Goal: Task Accomplishment & Management: Use online tool/utility

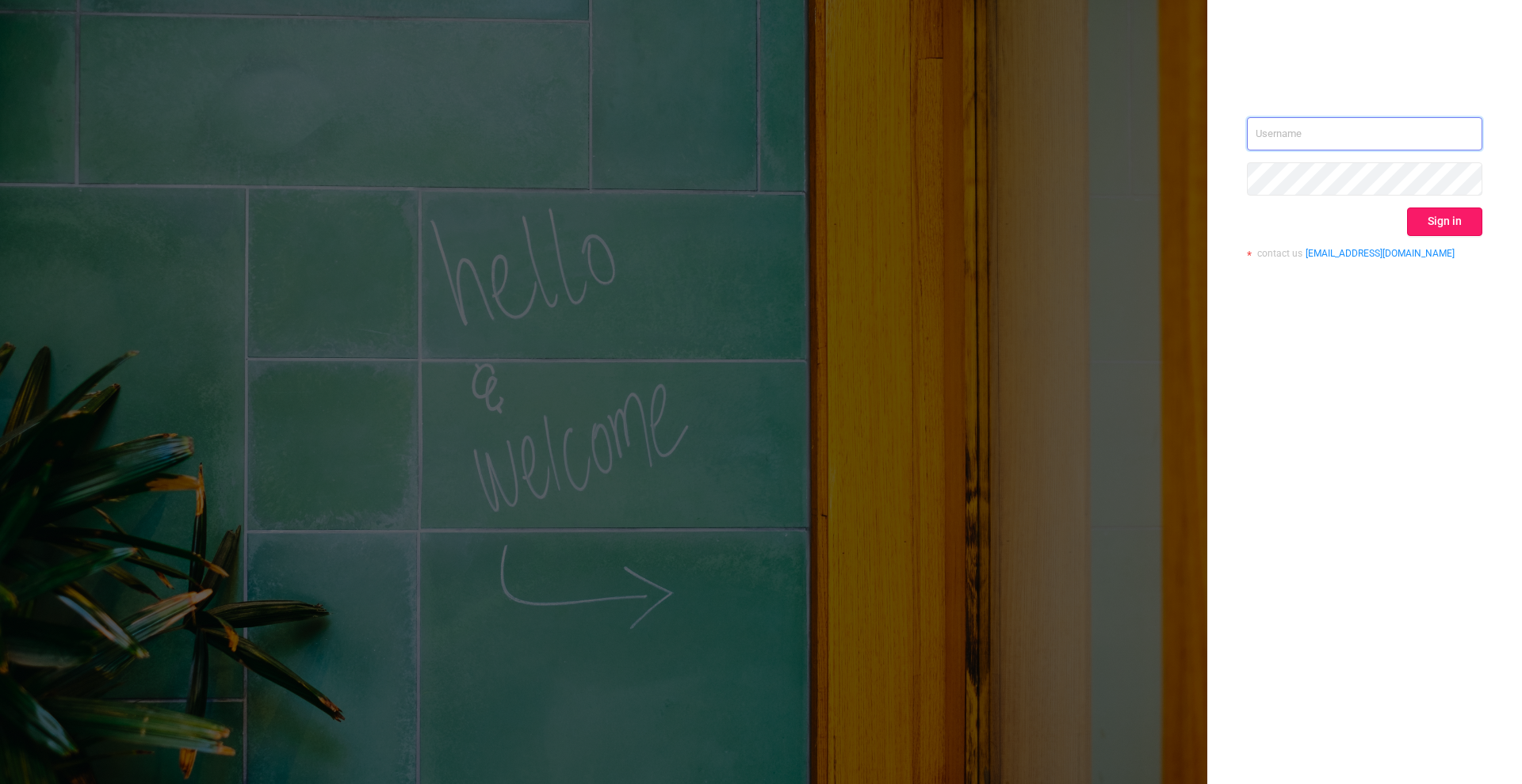
type input "[PERSON_NAME][EMAIL_ADDRESS][DOMAIN_NAME]"
click at [1461, 214] on button "Sign in" at bounding box center [1444, 222] width 75 height 28
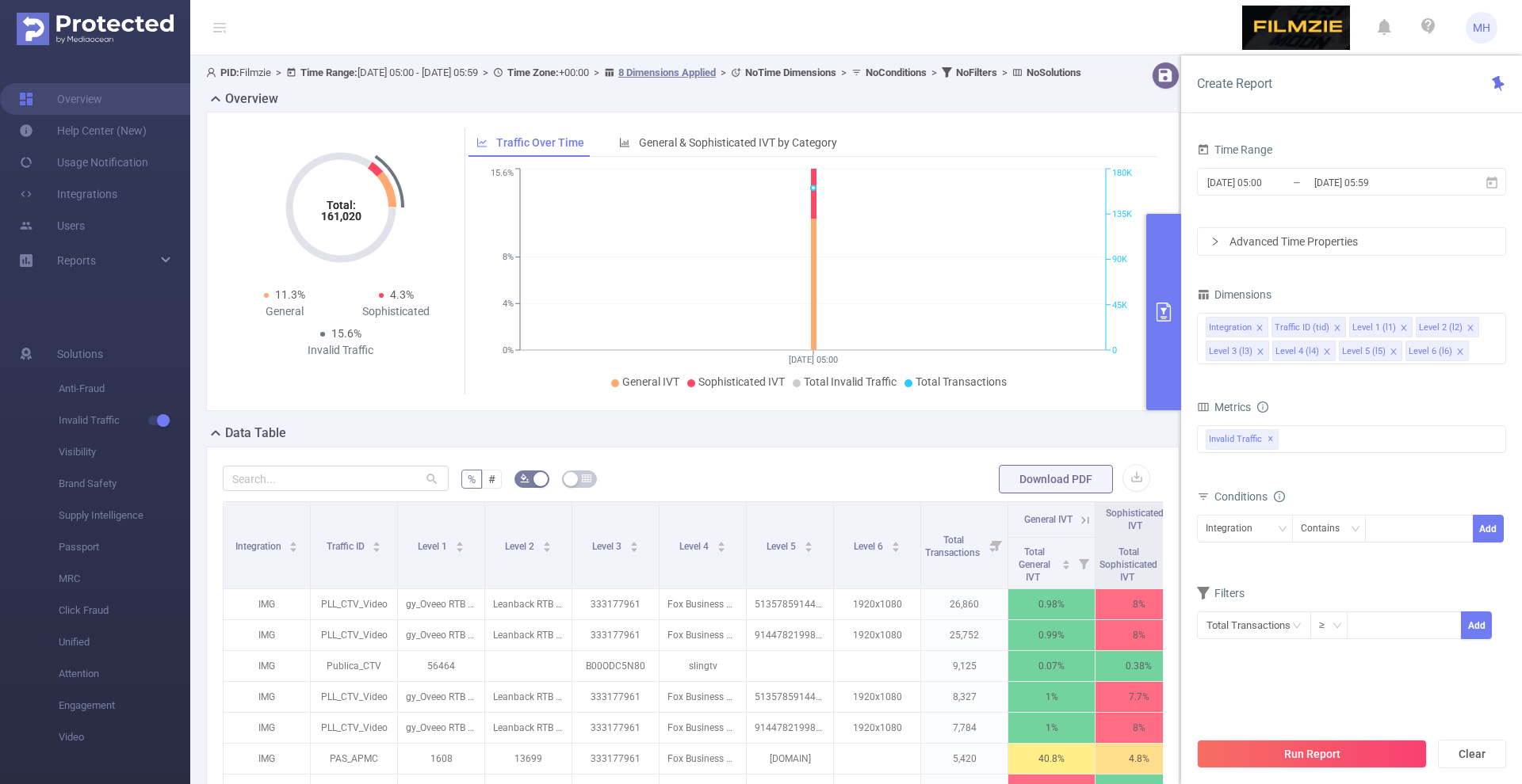
click at [1231, 175] on input "[DATE] 05:00" at bounding box center [1270, 182] width 129 height 21
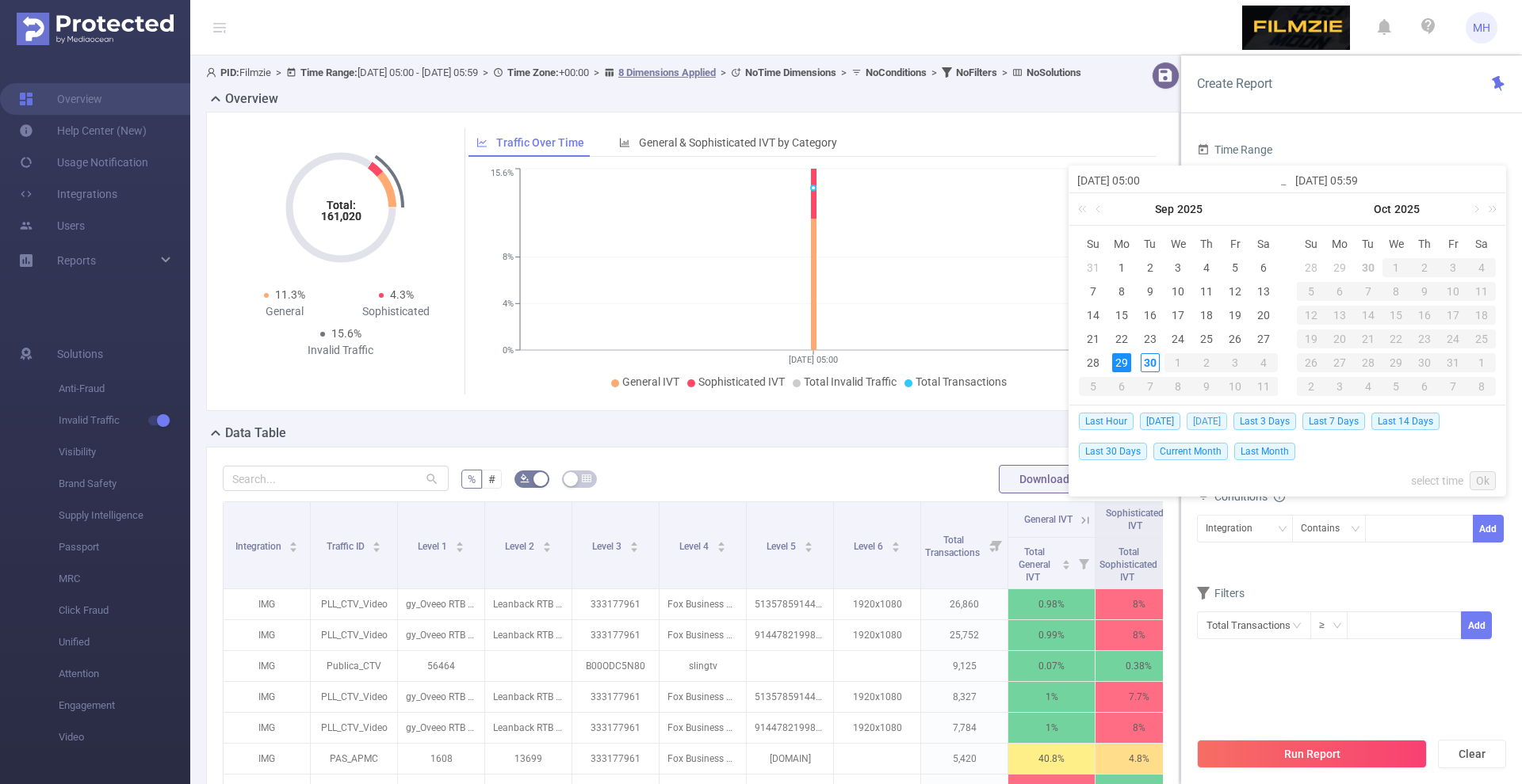
click at [1220, 416] on span "[DATE]" at bounding box center [1207, 421] width 40 height 17
type input "[DATE] 00:00"
type input "[DATE] 23:59"
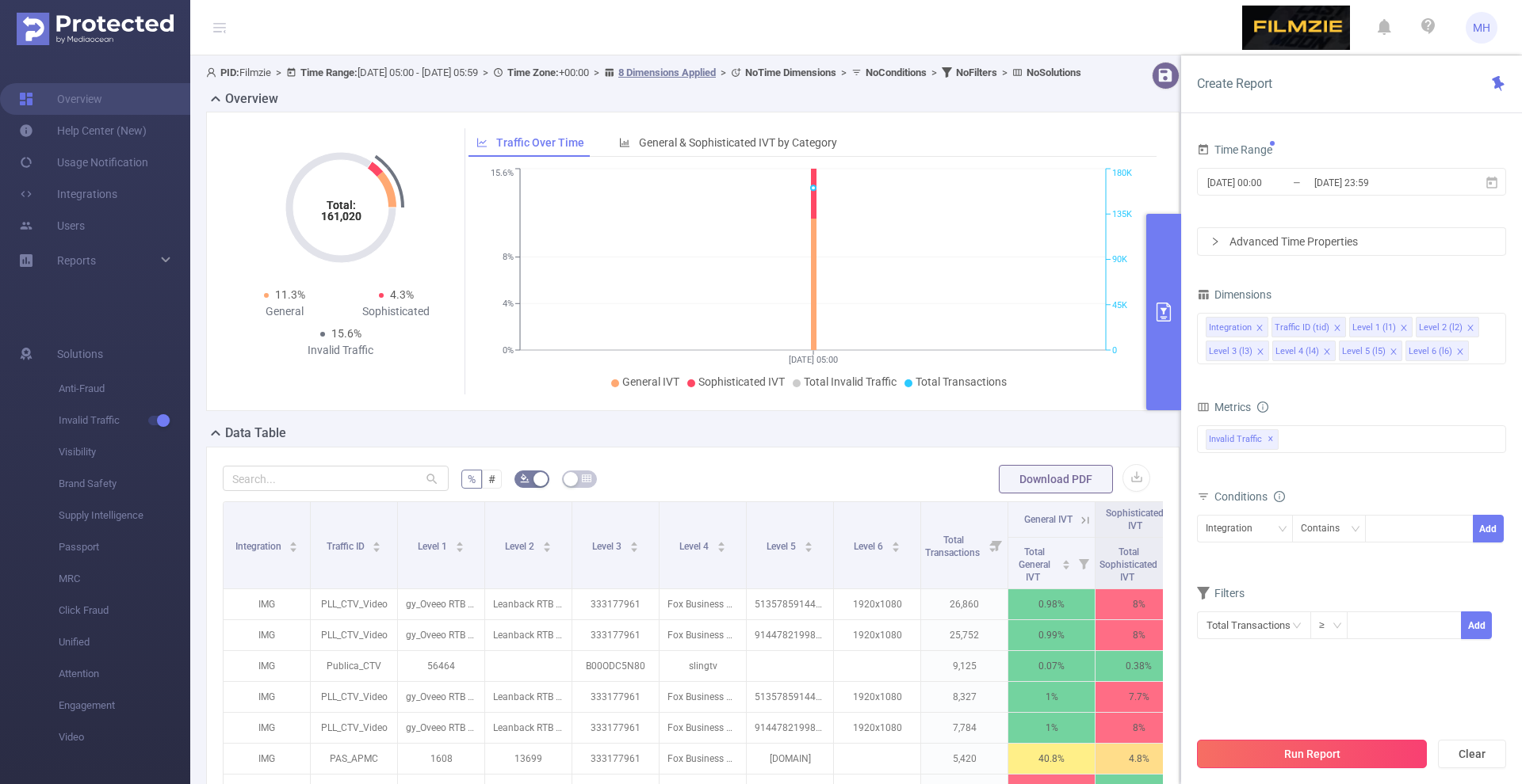
click at [1288, 751] on button "Run Report" at bounding box center [1312, 753] width 230 height 28
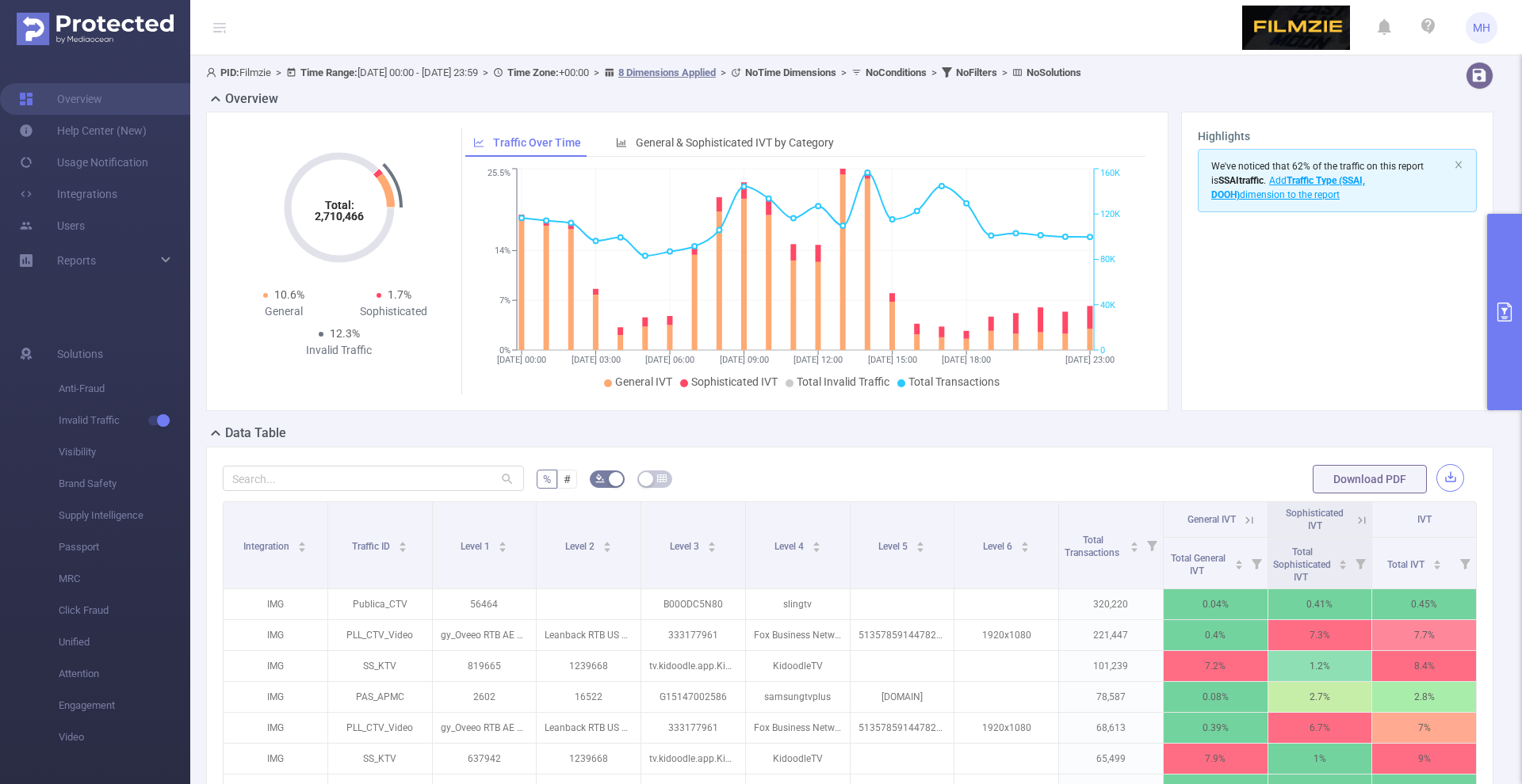
click at [1449, 491] on button "button" at bounding box center [1450, 478] width 28 height 28
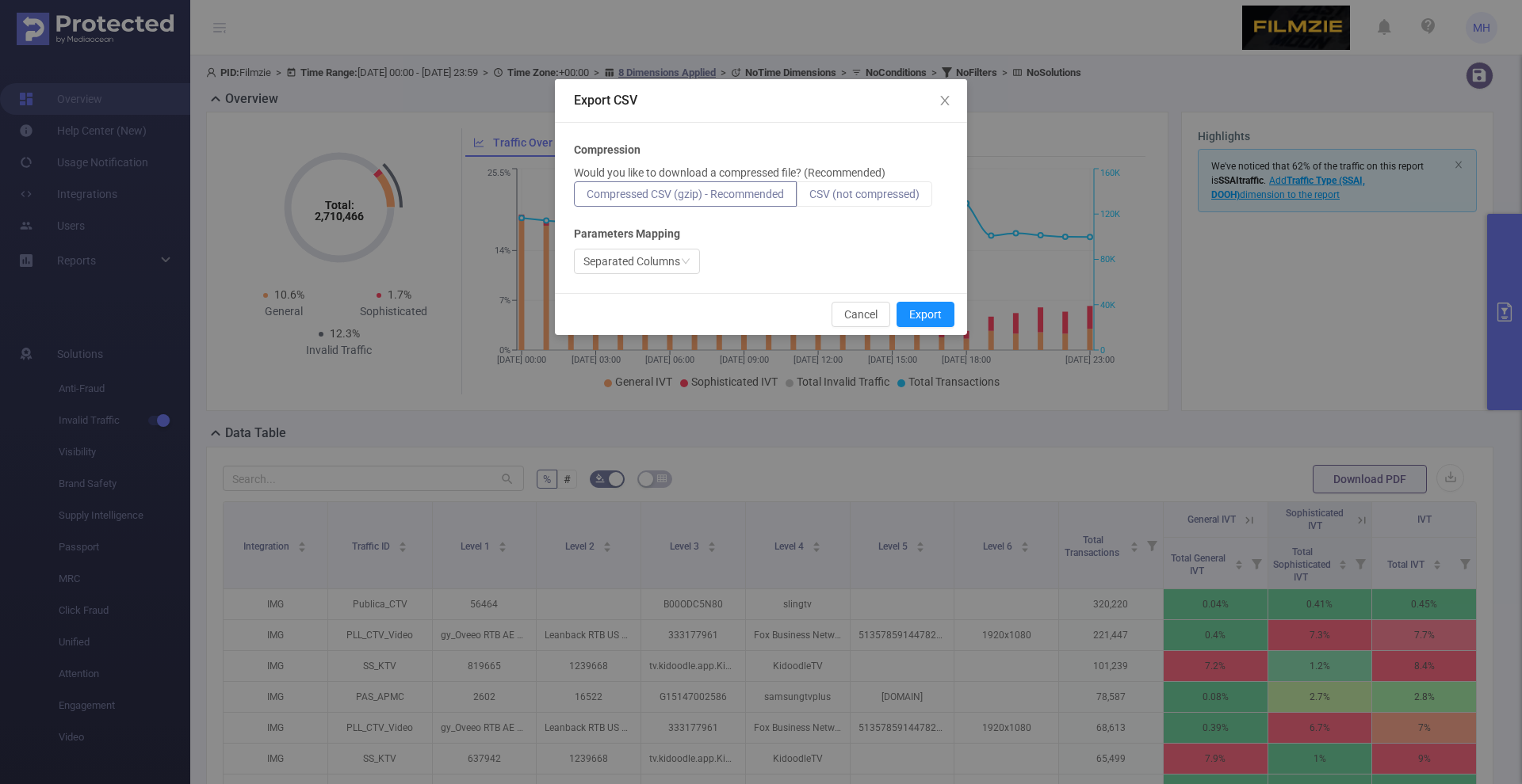
click at [885, 187] on span "CSV (not compressed)" at bounding box center [864, 193] width 110 height 13
click at [809, 198] on input "CSV (not compressed)" at bounding box center [809, 198] width 0 height 0
click at [920, 315] on button "Export" at bounding box center [925, 314] width 58 height 26
